Goal: Task Accomplishment & Management: Manage account settings

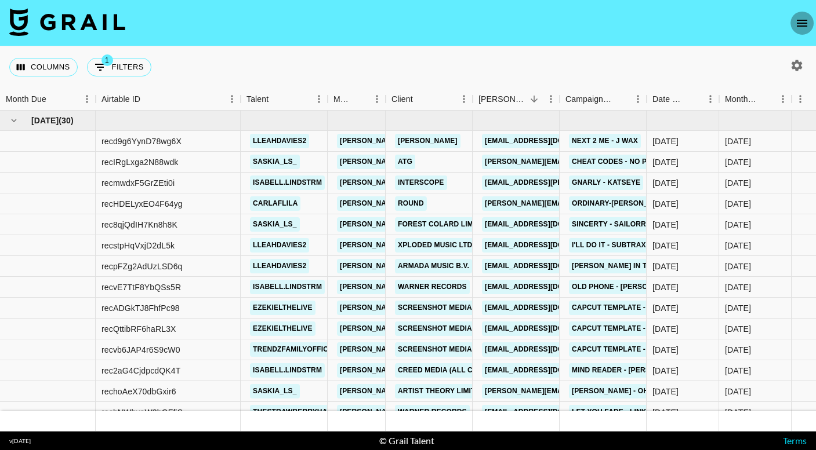
click at [807, 27] on icon "open drawer" at bounding box center [802, 23] width 14 height 14
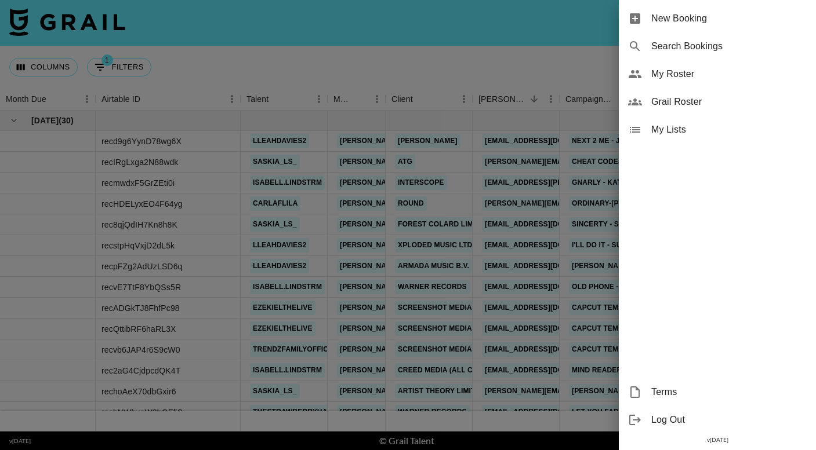
click at [708, 77] on span "My Roster" at bounding box center [728, 74] width 155 height 14
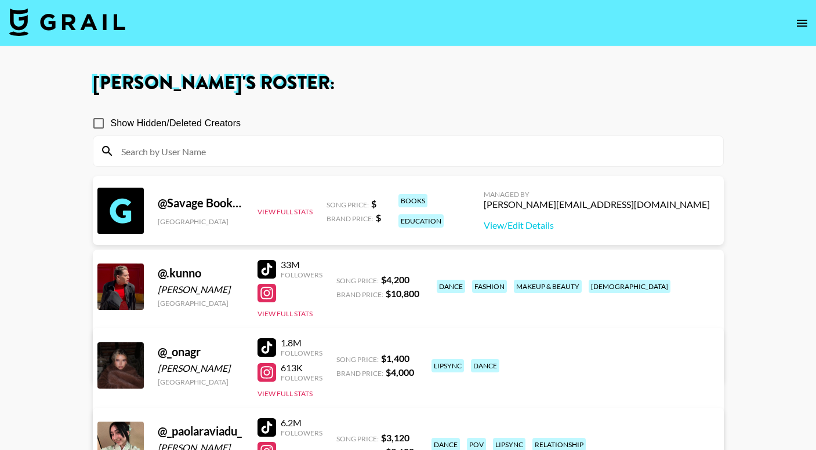
click at [358, 150] on input at bounding box center [415, 151] width 602 height 19
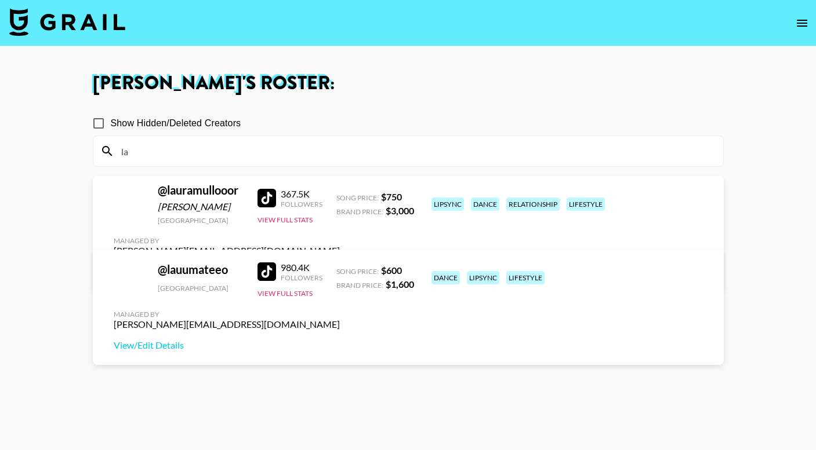
type input "l"
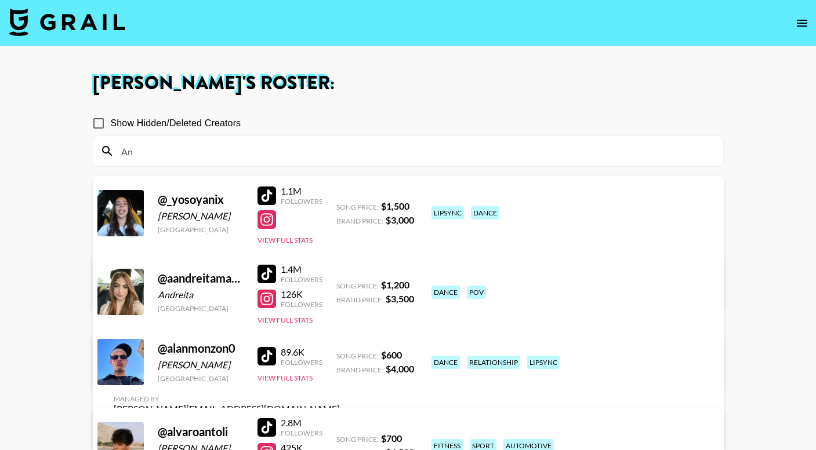
type input "A"
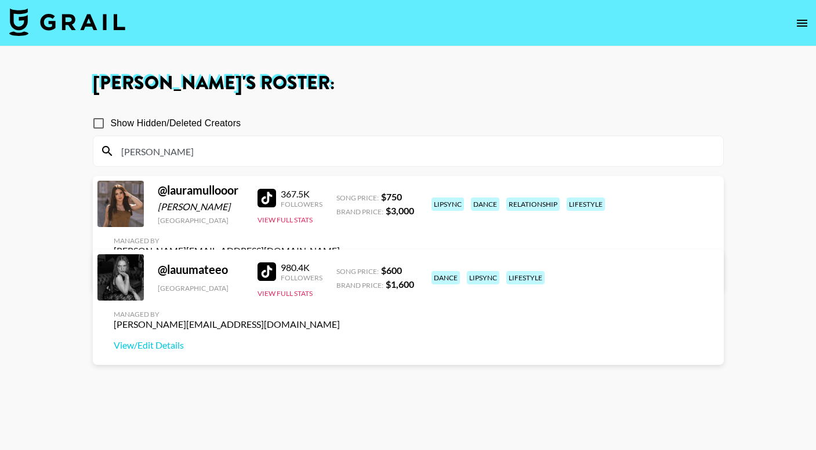
type input "lau"
click at [340, 266] on link "View/Edit Details" at bounding box center [227, 272] width 226 height 12
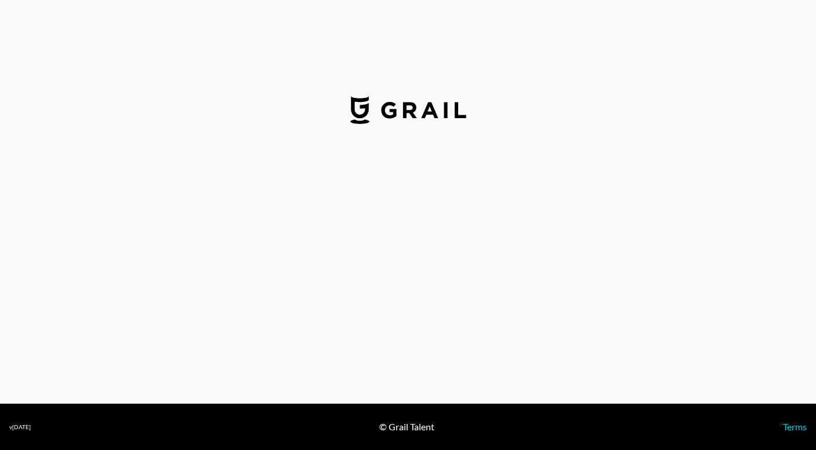
select select "USD"
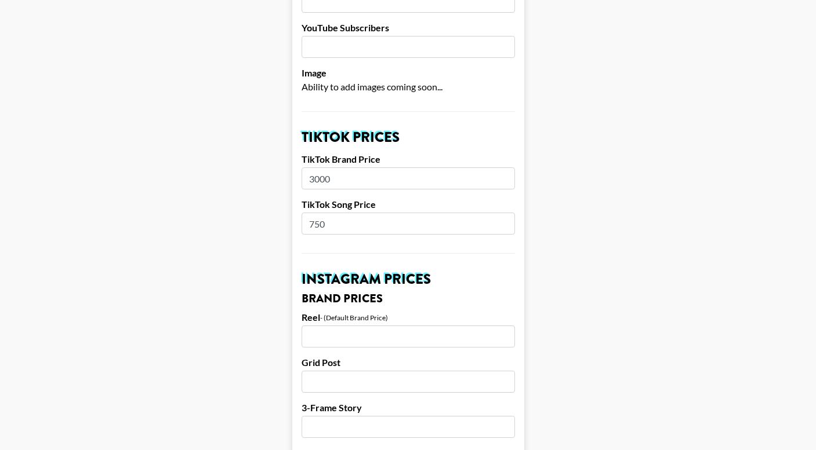
scroll to position [343, 0]
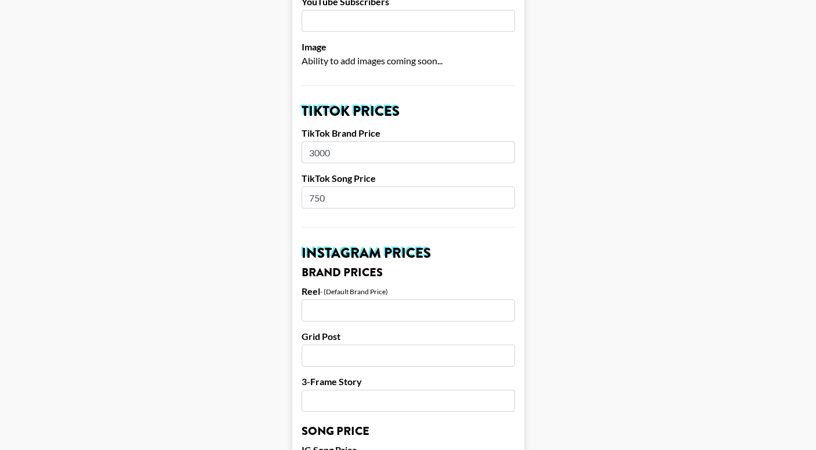
click at [376, 187] on input "750" at bounding box center [407, 198] width 213 height 22
type input "1200"
click at [280, 341] on main "Airtable ID: recTcYkNTxjzHS0ca Manager(s) [PERSON_NAME][EMAIL_ADDRESS][DOMAIN_N…" at bounding box center [407, 451] width 797 height 1459
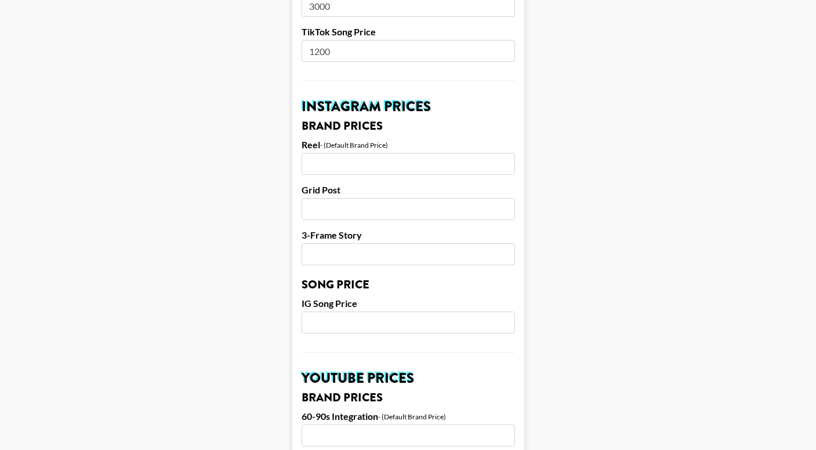
scroll to position [525, 0]
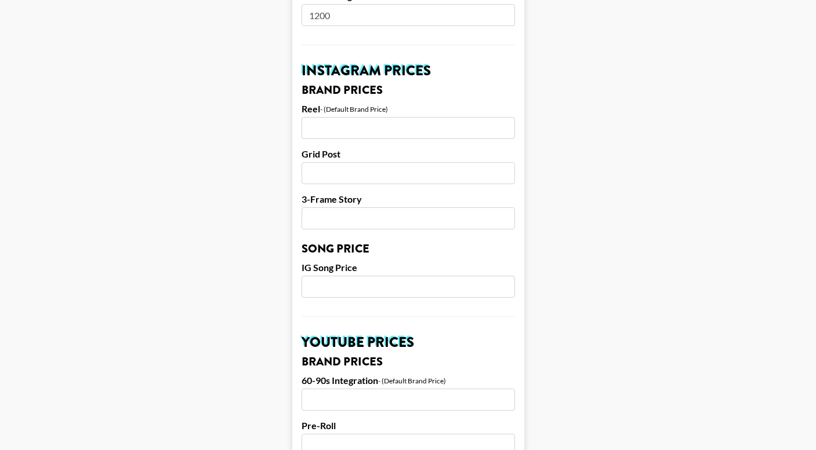
click at [344, 276] on input "number" at bounding box center [407, 287] width 213 height 22
type input "1200"
click at [201, 252] on main "Airtable ID: recTcYkNTxjzHS0ca Manager(s) [PERSON_NAME][EMAIL_ADDRESS][DOMAIN_N…" at bounding box center [407, 269] width 797 height 1459
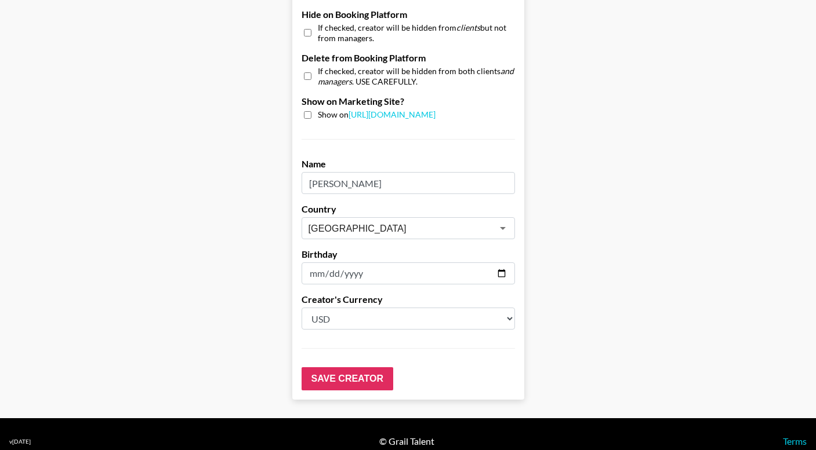
scroll to position [1121, 0]
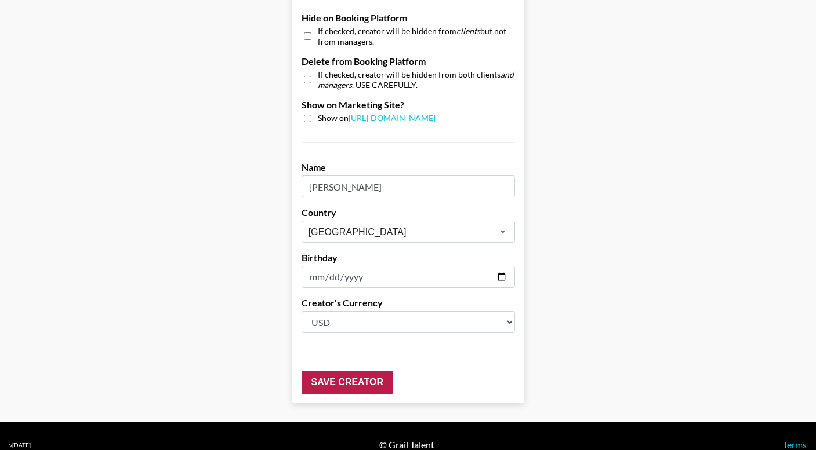
click at [355, 371] on input "Save Creator" at bounding box center [347, 382] width 92 height 23
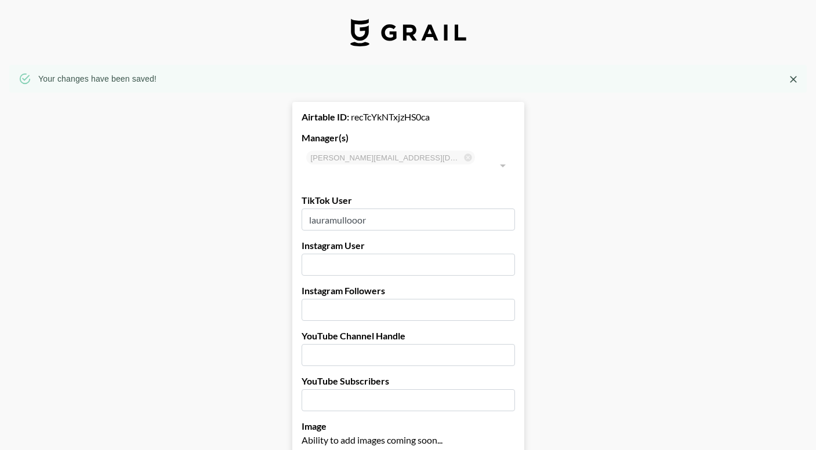
scroll to position [0, 0]
